Goal: Complete application form

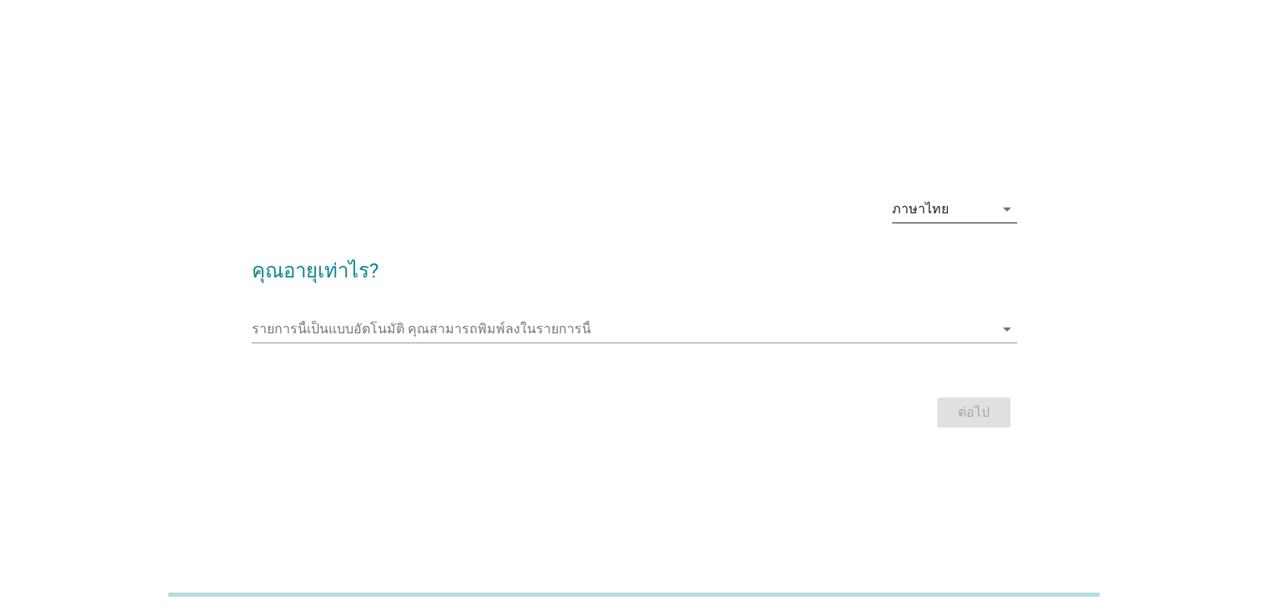
click at [954, 209] on div "ภาษาไทย" at bounding box center [943, 209] width 102 height 27
click at [931, 268] on div "ภาษาไทย" at bounding box center [954, 263] width 98 height 20
click at [848, 358] on div at bounding box center [635, 354] width 766 height 10
click at [879, 335] on input "รายการนี้เป็นแบบอัตโนมัติ คุณสามารถพิมพ์ลงในรายการนี้" at bounding box center [623, 329] width 742 height 27
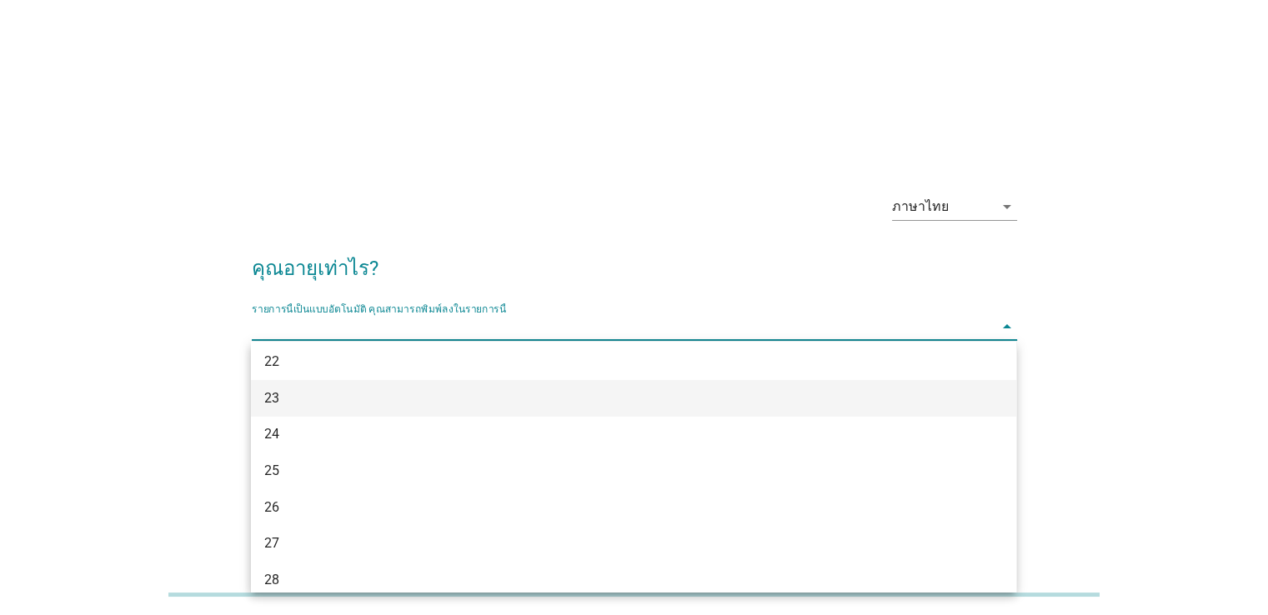
scroll to position [250, 0]
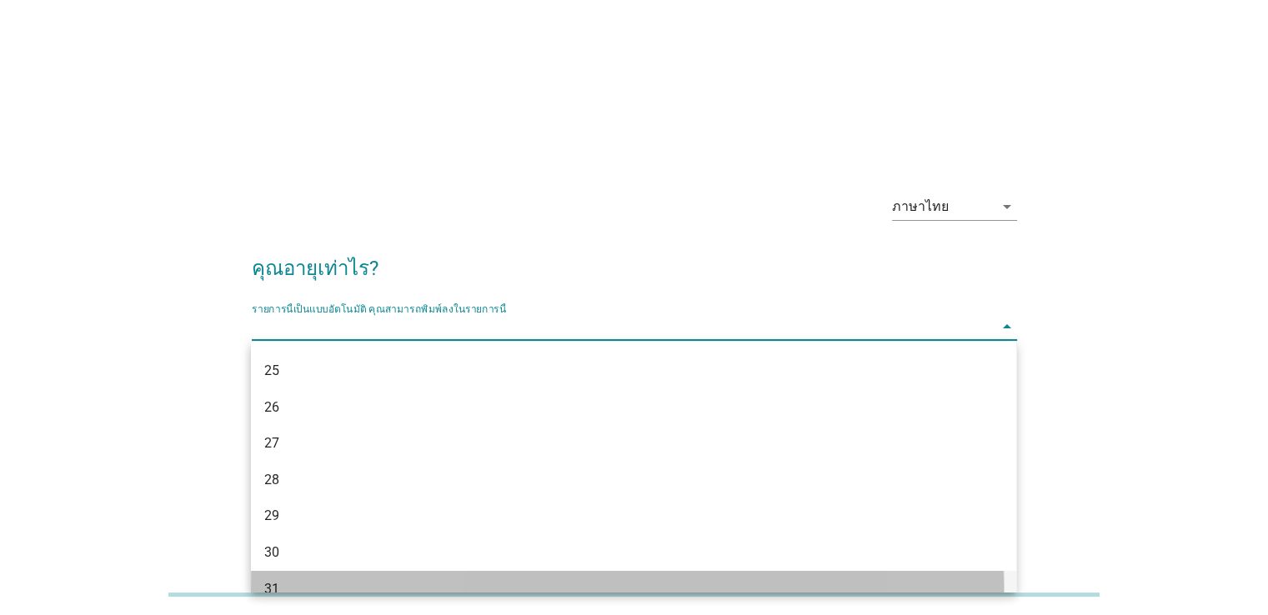
click at [282, 581] on div "31" at bounding box center [602, 590] width 677 height 20
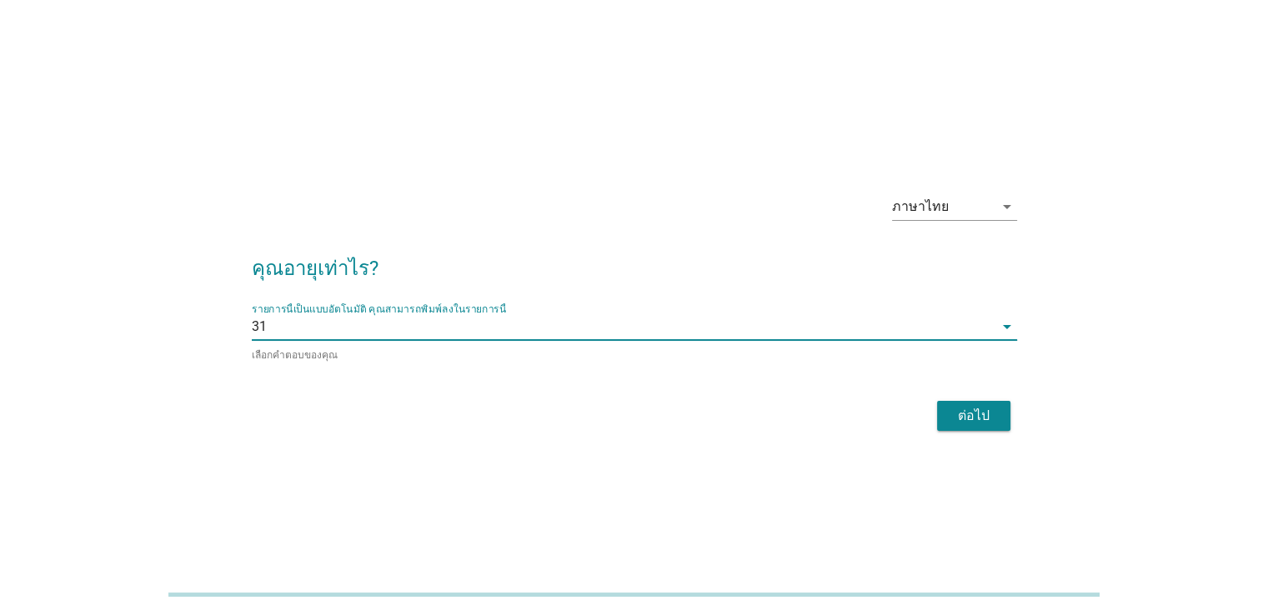
click at [984, 406] on div "ต่อไป" at bounding box center [974, 416] width 47 height 20
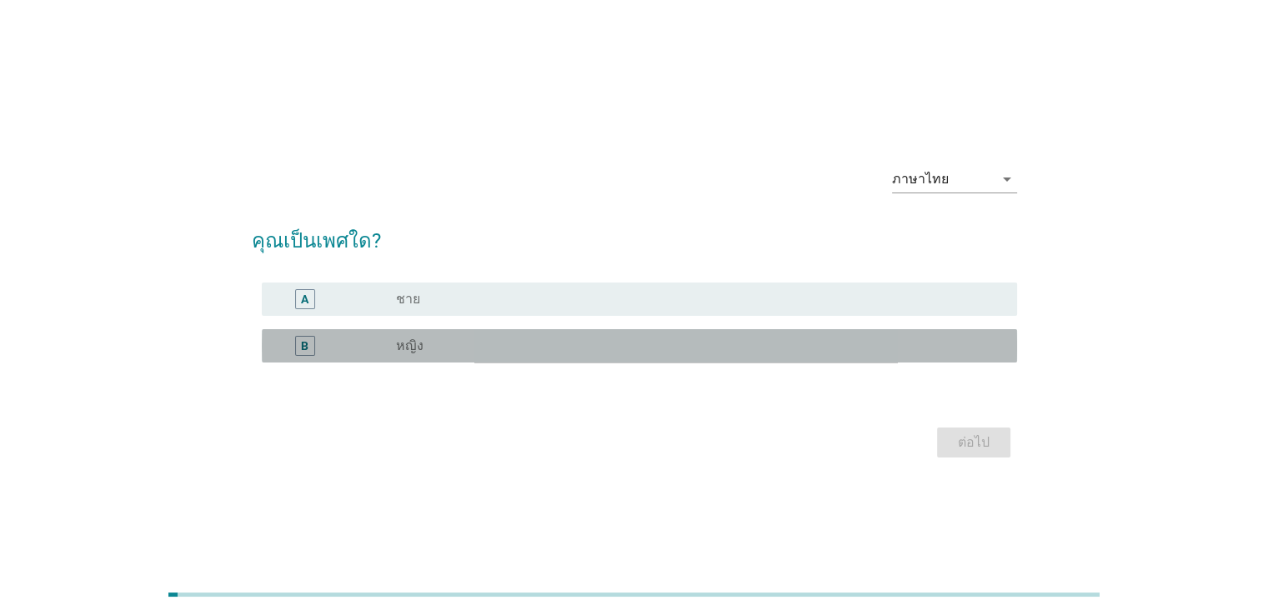
click at [295, 353] on div "B" at bounding box center [305, 346] width 20 height 20
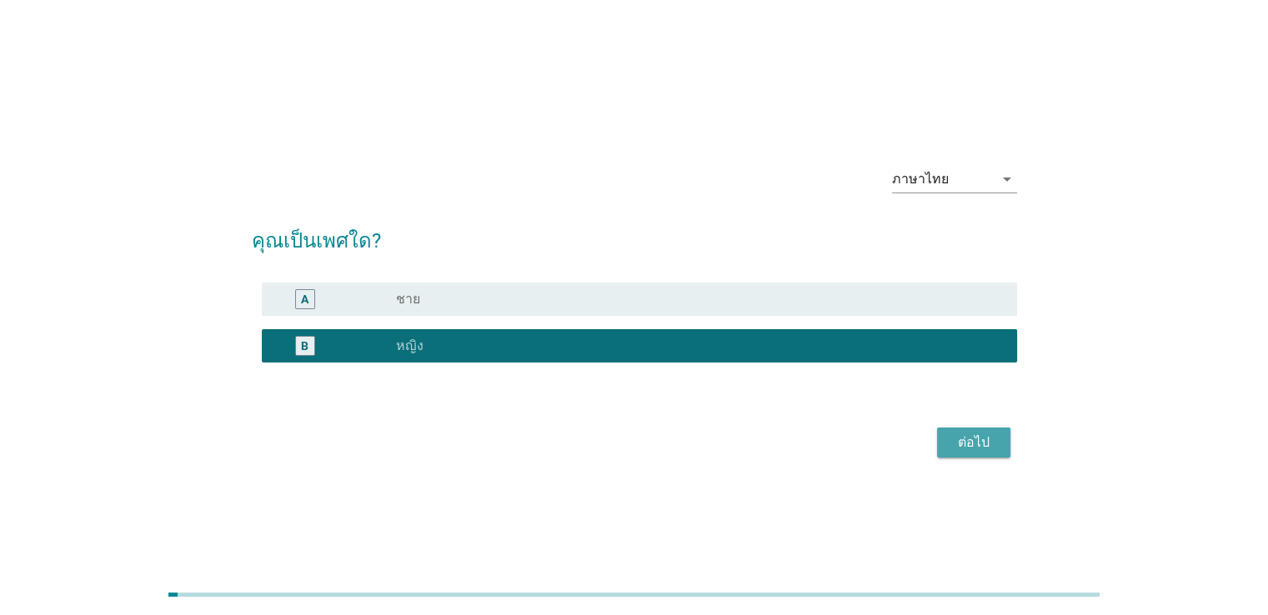
click at [981, 429] on button "ต่อไป" at bounding box center [973, 443] width 73 height 30
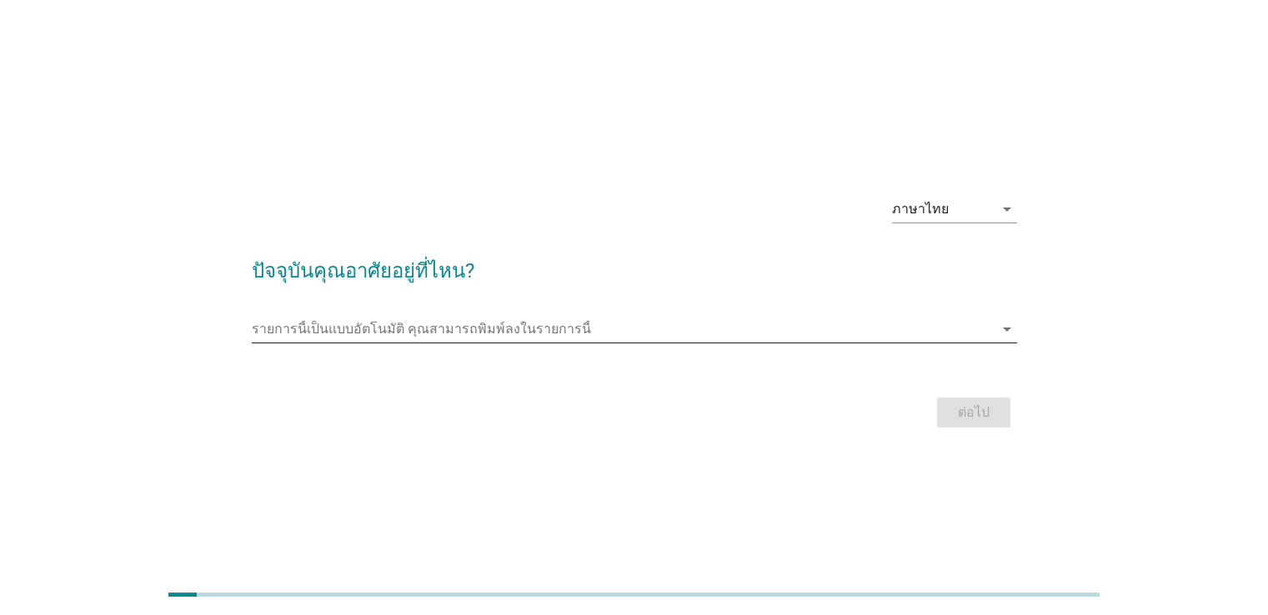
click at [721, 321] on input "รายการนี้เป็นแบบอัตโนมัติ คุณสามารถพิมพ์ลงในรายการนี้" at bounding box center [623, 329] width 742 height 27
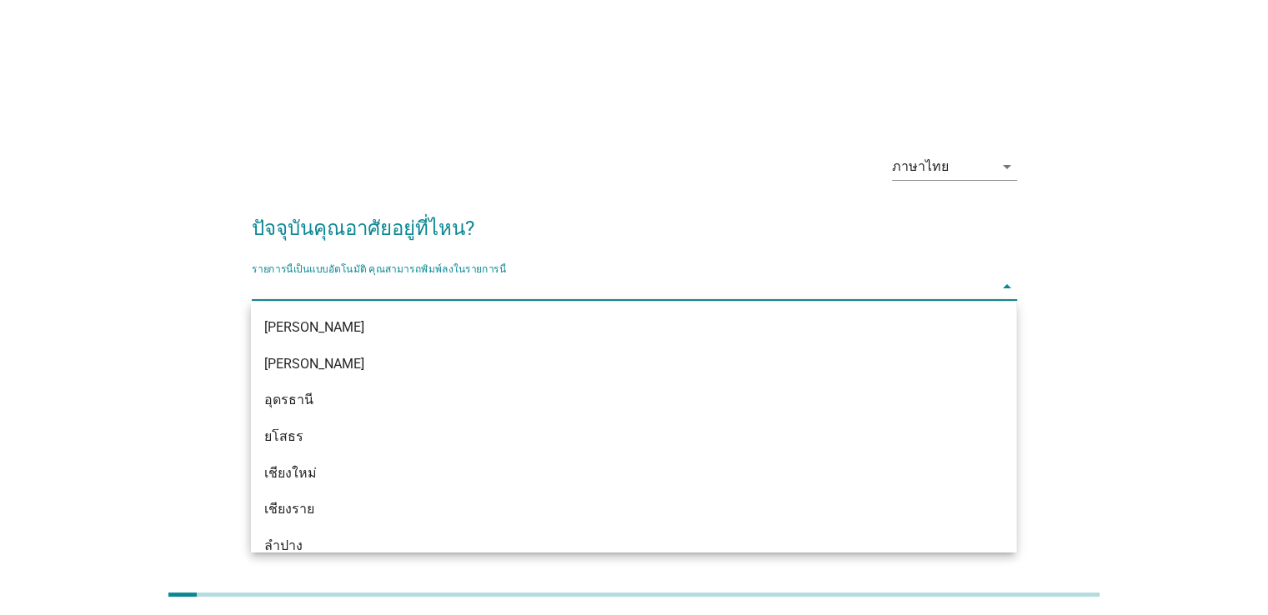
scroll to position [561, 0]
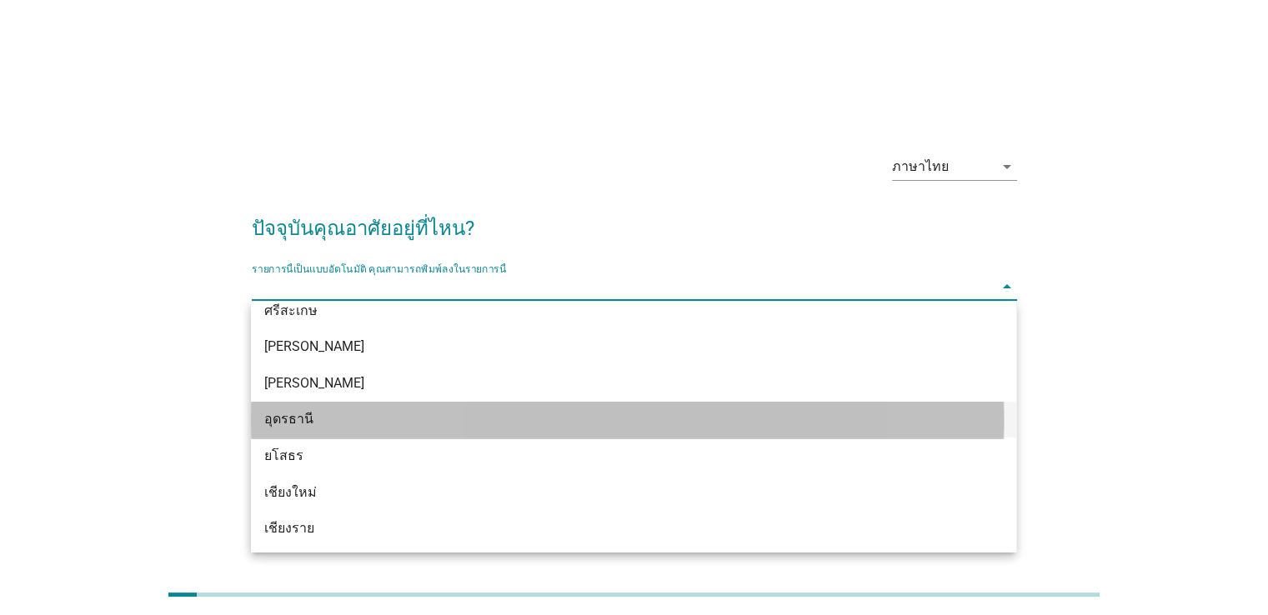
click at [307, 424] on div "อุดรธานี" at bounding box center [602, 419] width 677 height 20
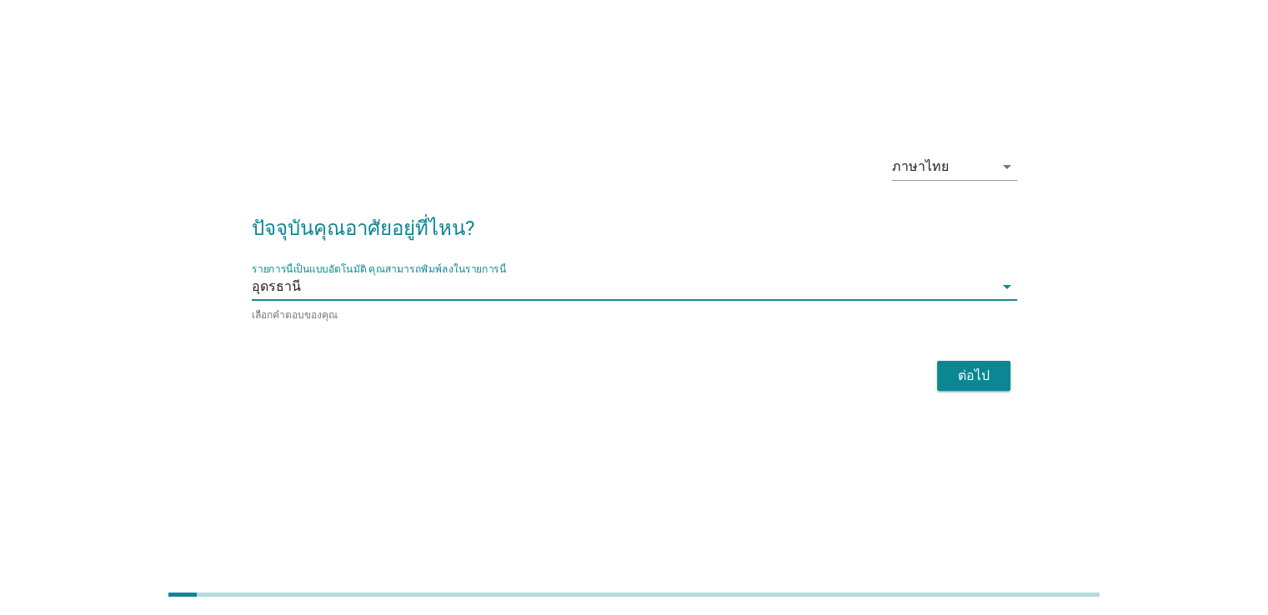
click at [967, 366] on div "ต่อไป" at bounding box center [974, 376] width 47 height 20
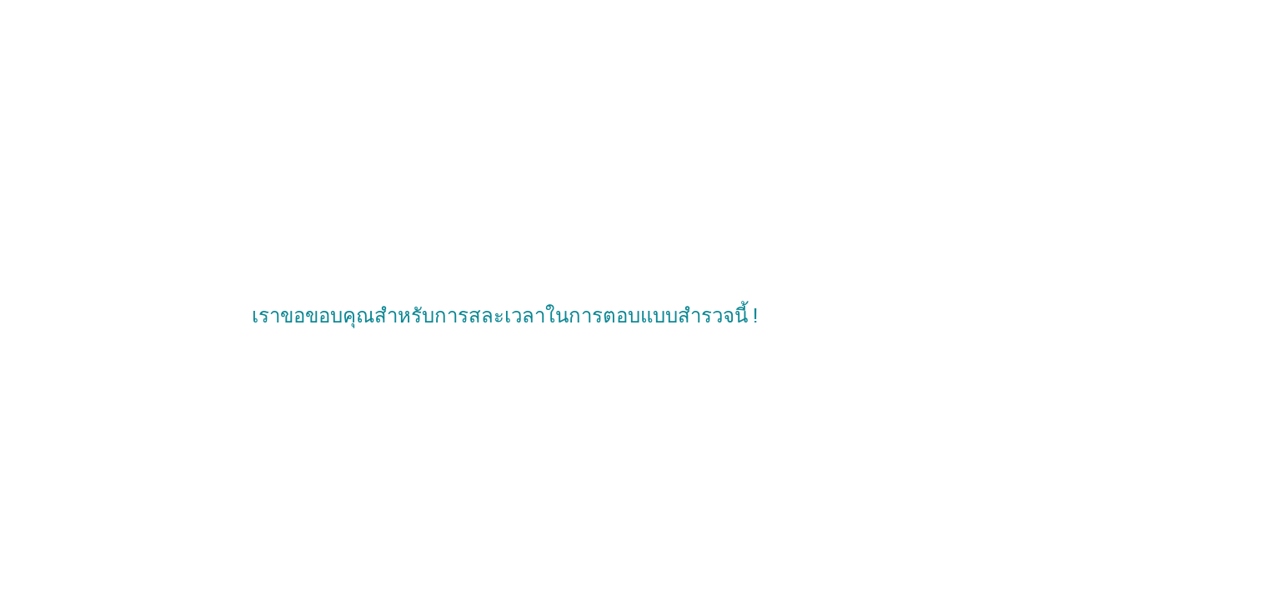
scroll to position [0, 0]
